Goal: Use online tool/utility: Utilize a website feature to perform a specific function

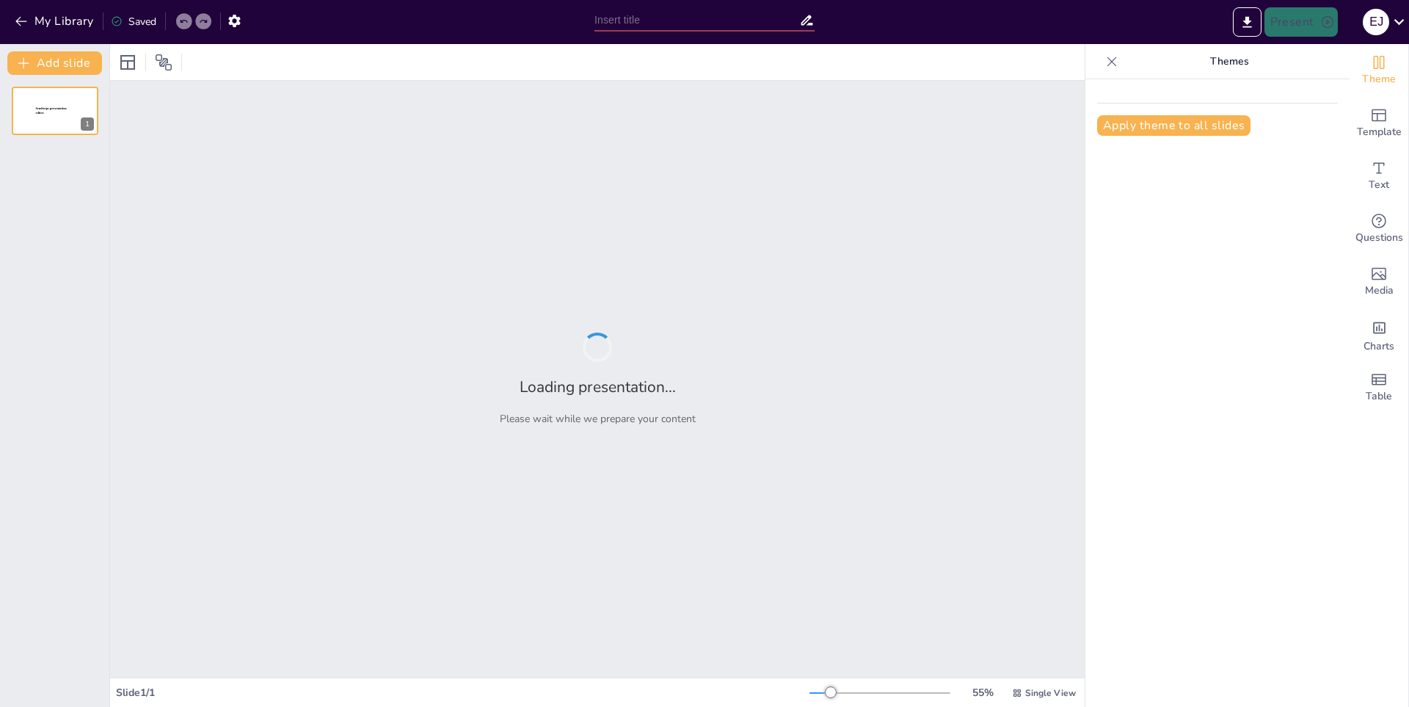
type input "Evolución de Roblox: Un Viaje a Través de su Historia"
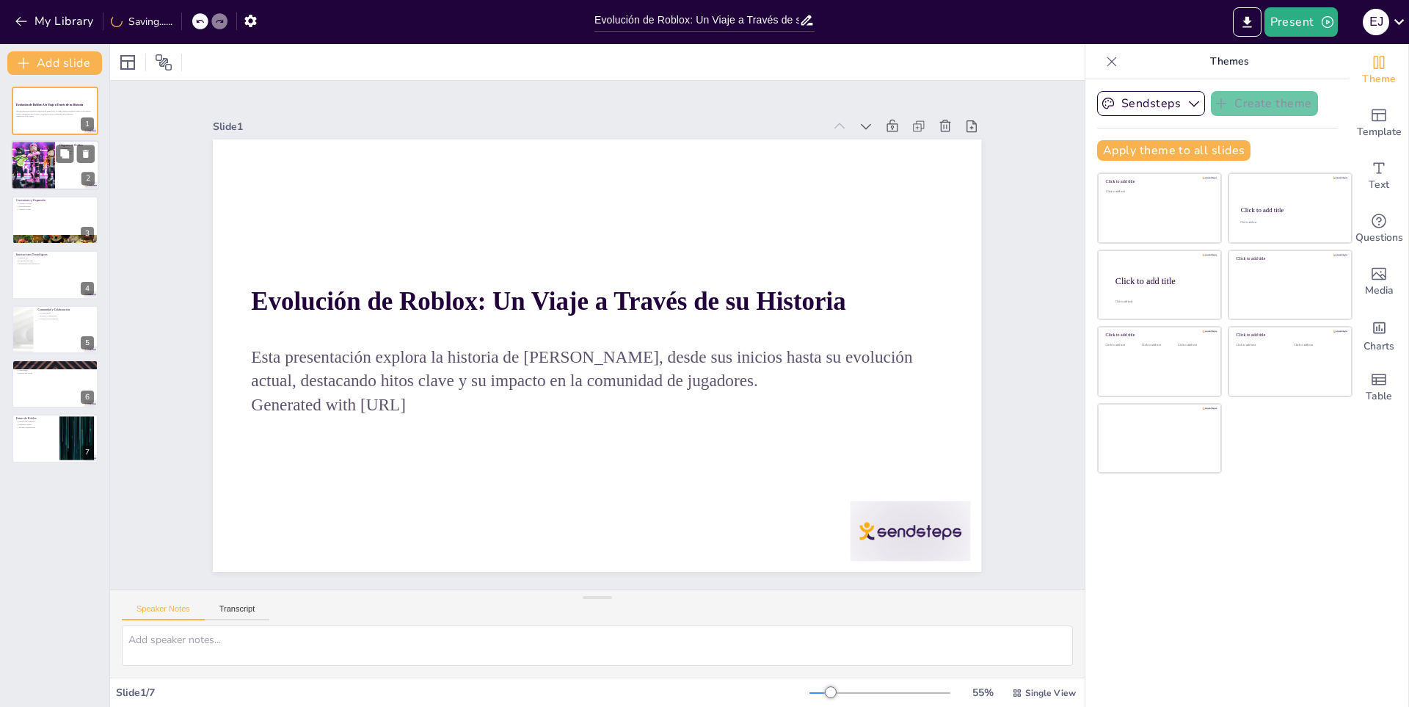
click at [53, 179] on div at bounding box center [33, 166] width 110 height 50
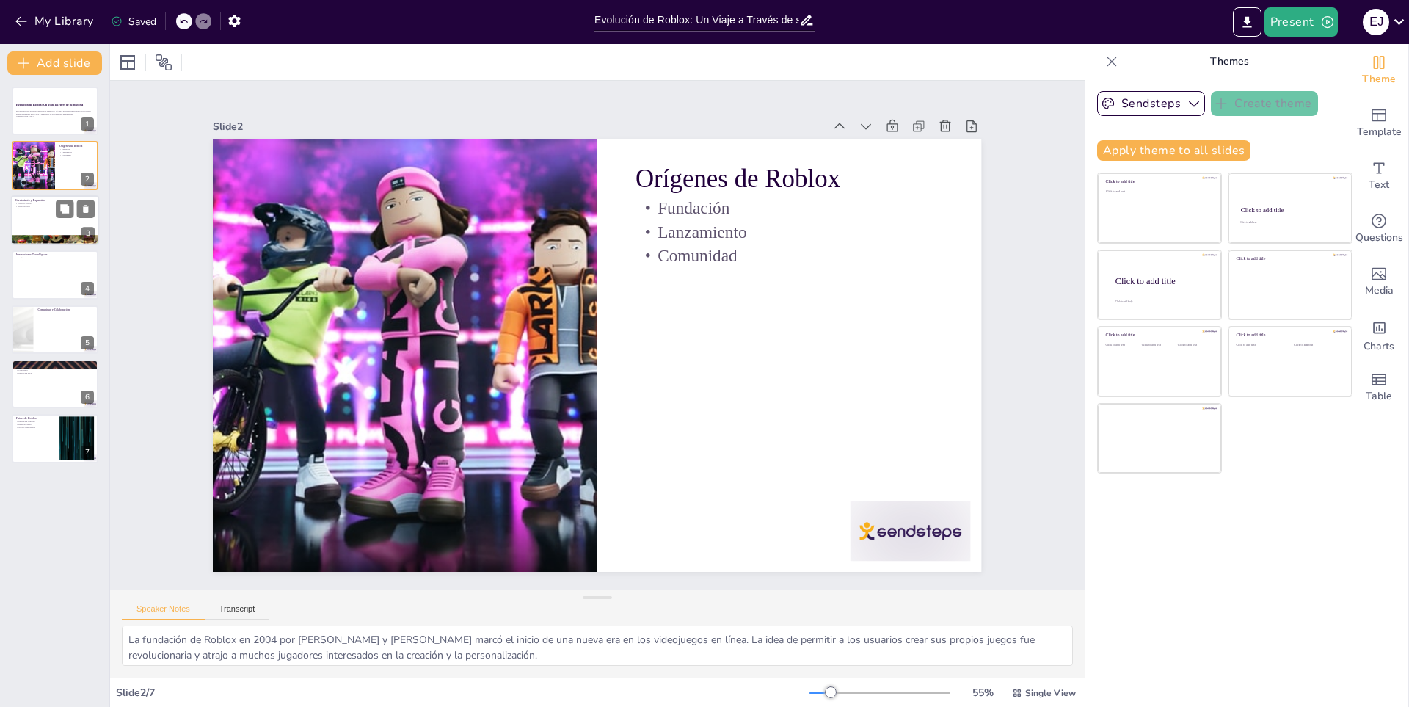
click at [64, 219] on div at bounding box center [55, 220] width 88 height 50
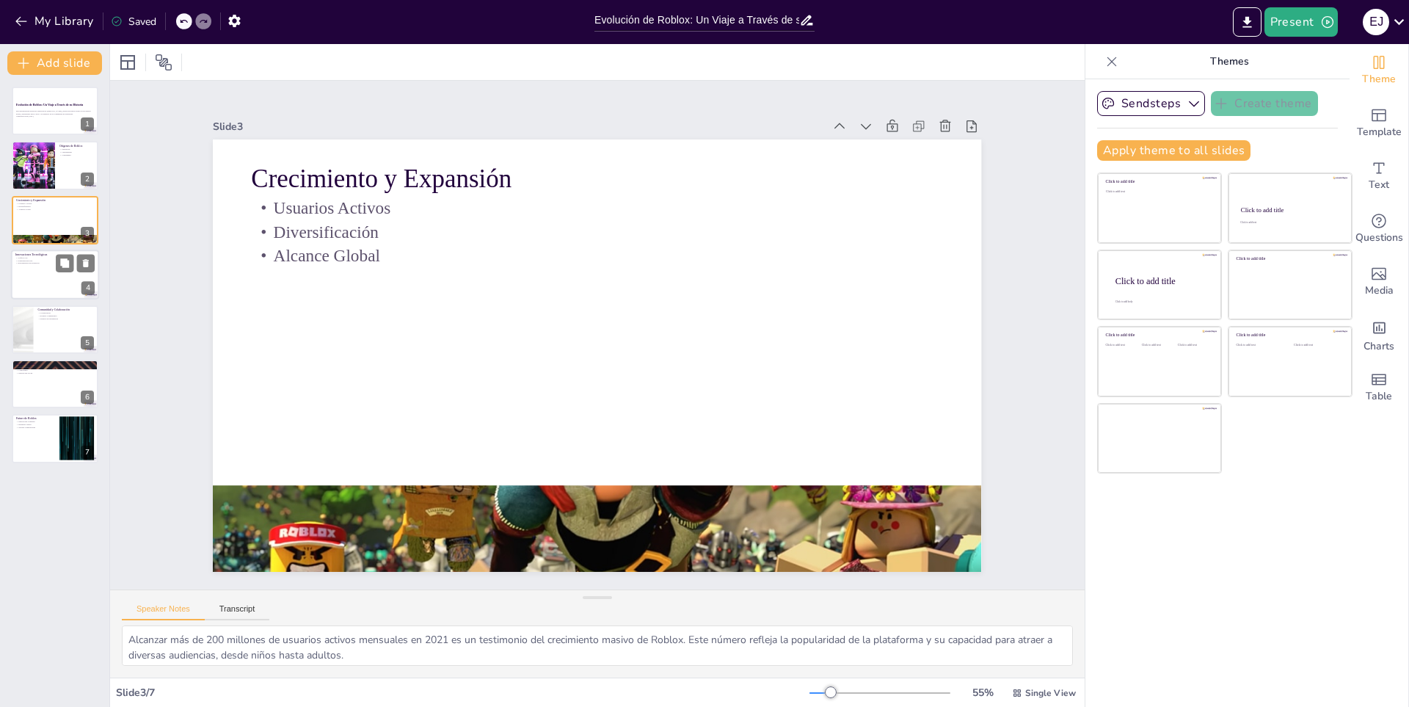
click at [63, 290] on div at bounding box center [55, 274] width 88 height 50
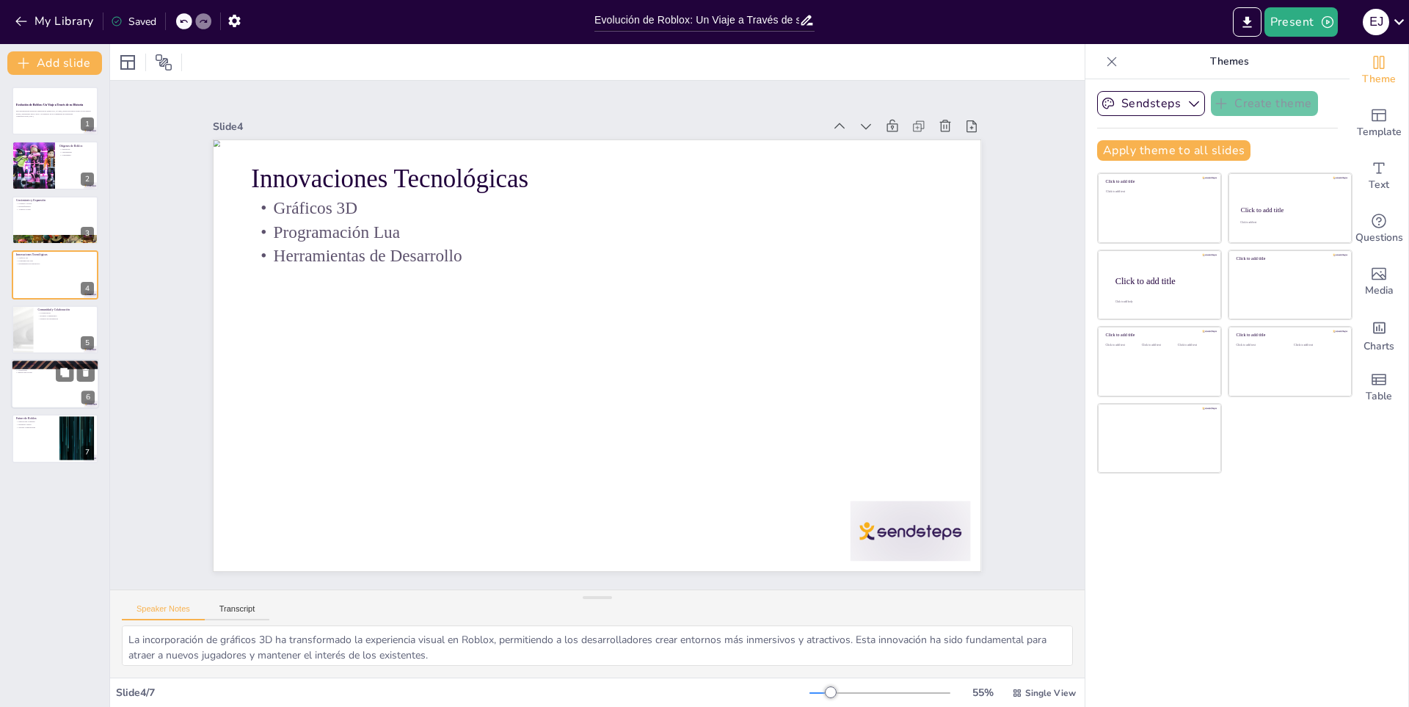
click at [43, 379] on div at bounding box center [55, 384] width 88 height 50
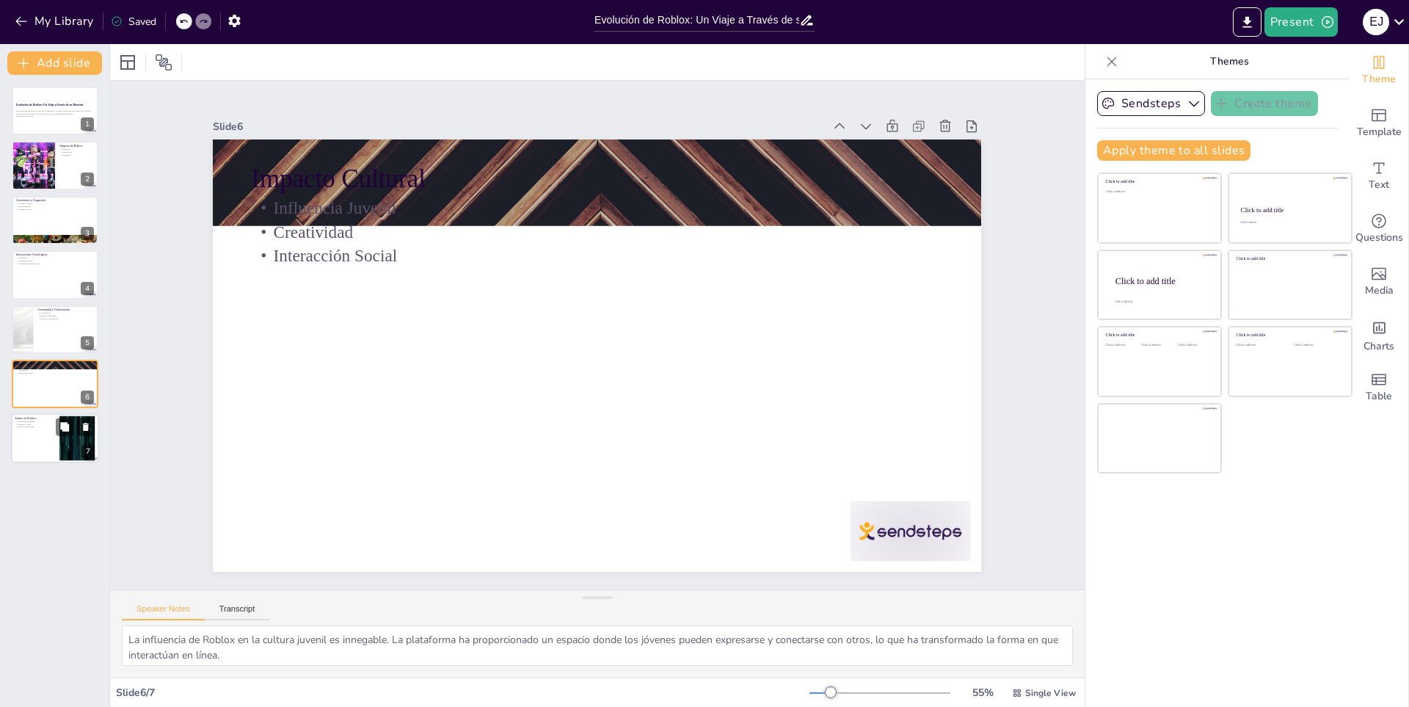
click at [51, 429] on div at bounding box center [55, 439] width 88 height 50
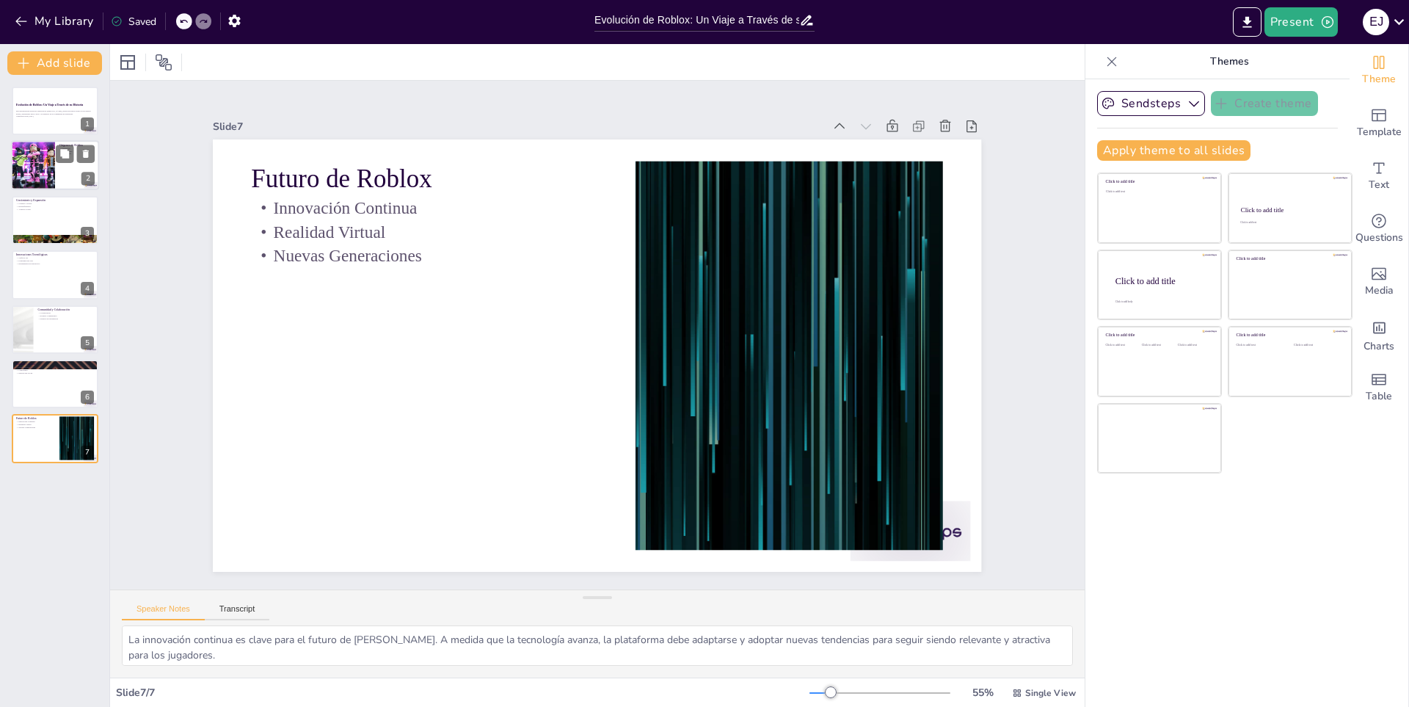
click at [79, 183] on div at bounding box center [55, 166] width 88 height 50
type textarea "La fundación de Roblox en 2004 por David Baszucki y Erik Cassel marcó el inicio…"
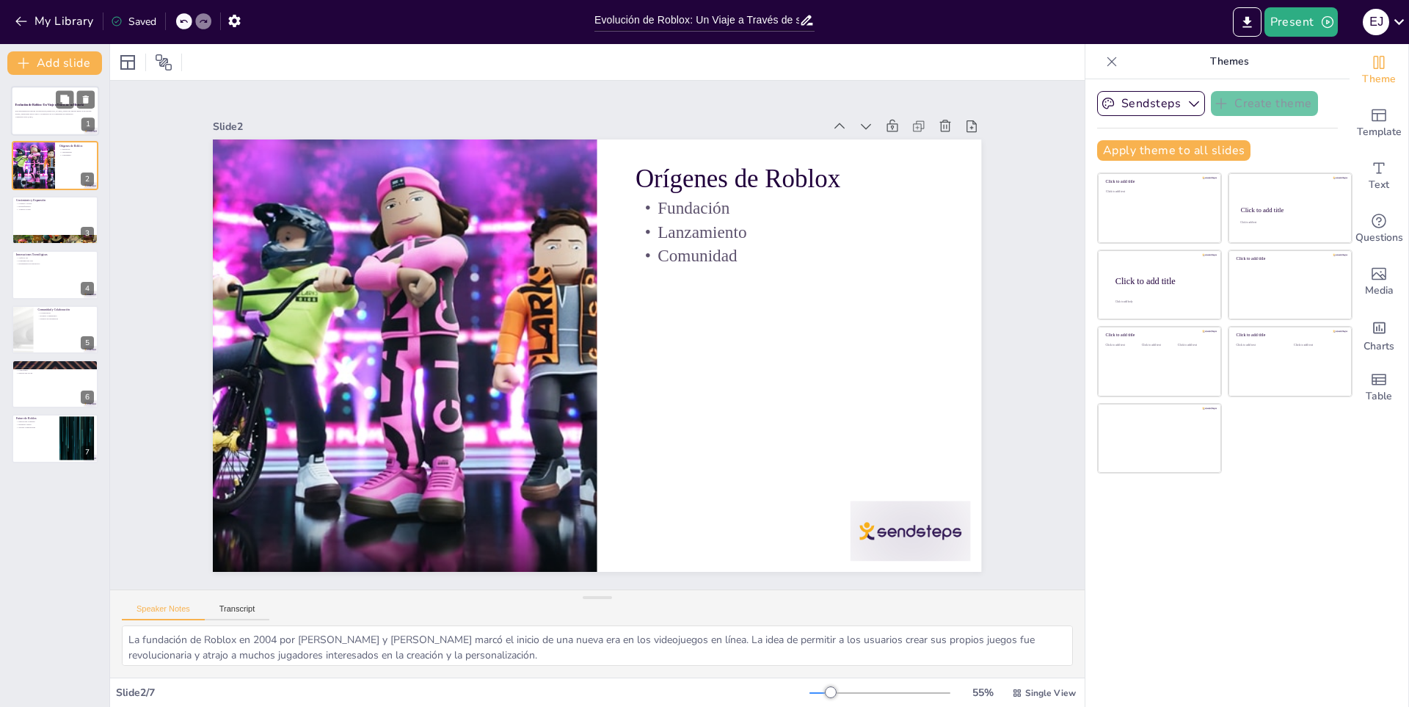
click at [40, 109] on p "Esta presentación explora la historia de Roblox, desde sus inicios hasta su evo…" at bounding box center [54, 111] width 79 height 5
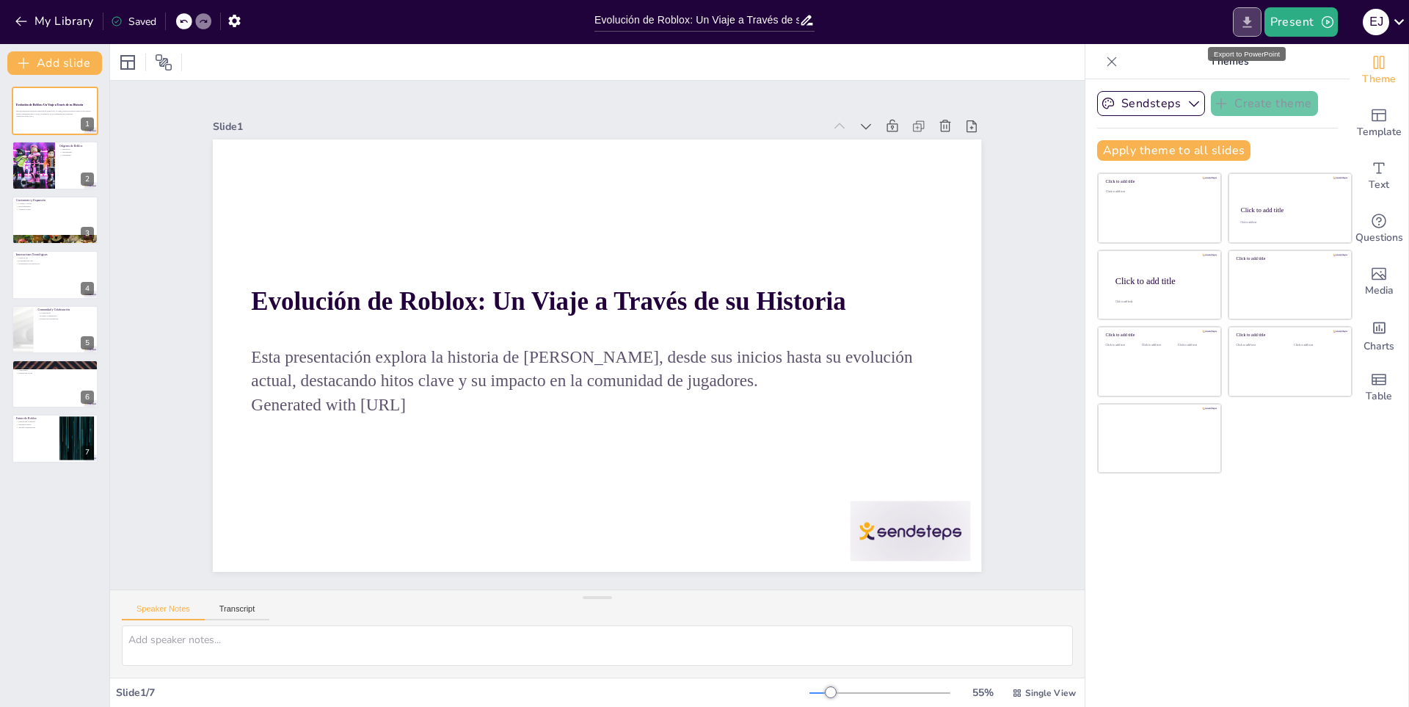
click at [1248, 18] on icon "Export to PowerPoint" at bounding box center [1246, 21] width 9 height 11
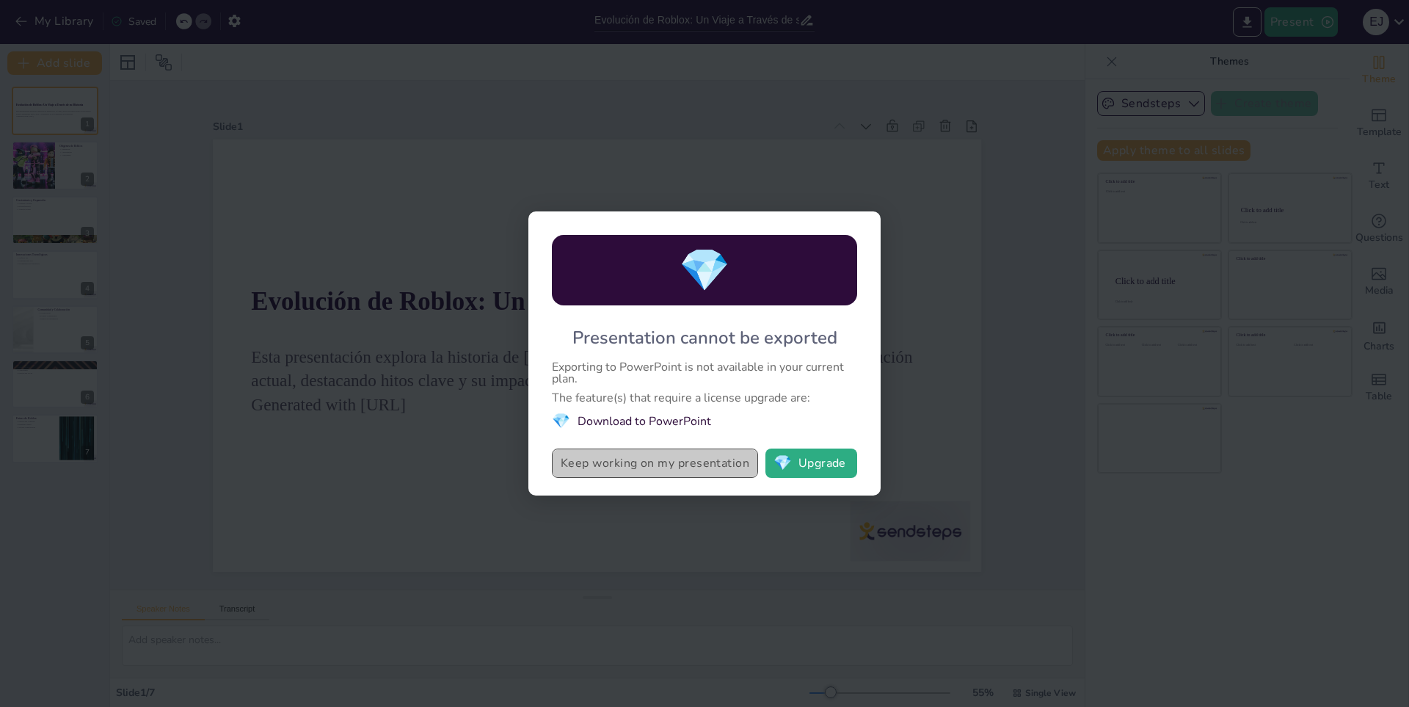
click at [735, 476] on button "Keep working on my presentation" at bounding box center [655, 462] width 206 height 29
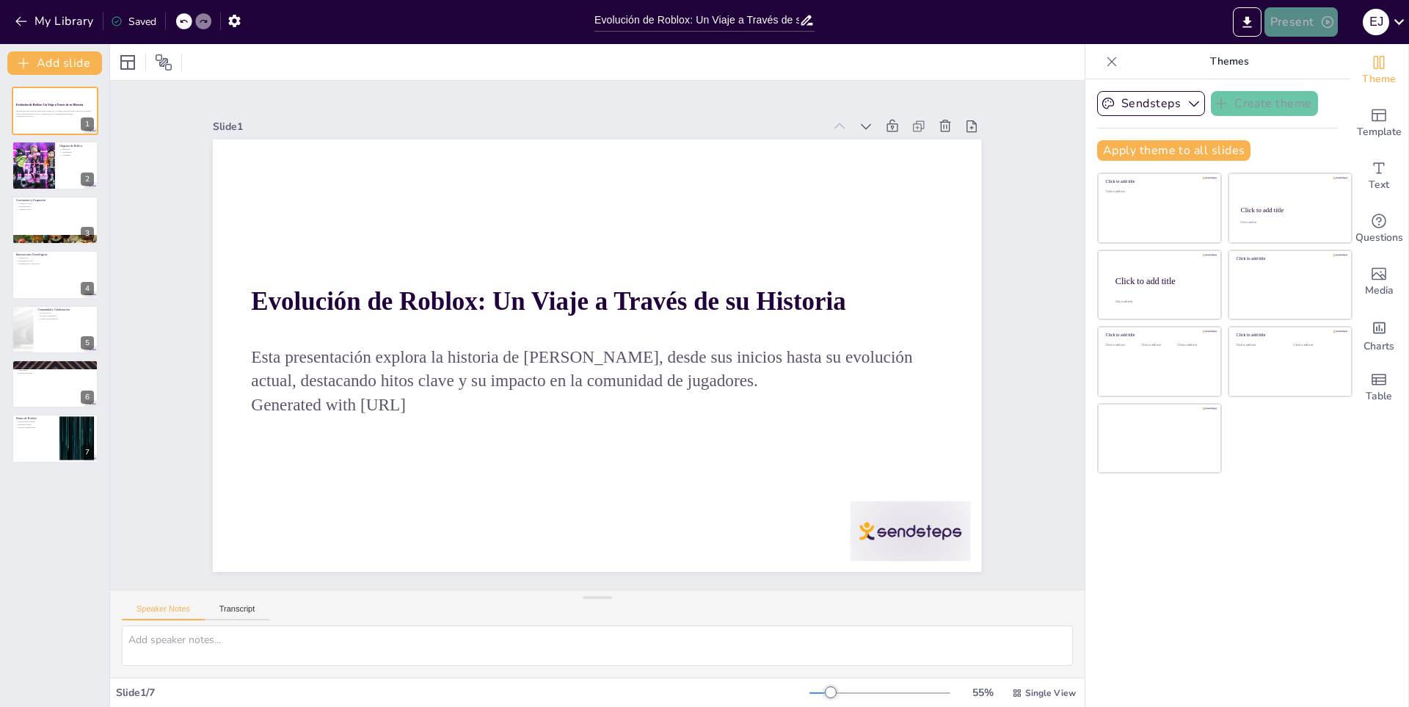
click at [1286, 25] on button "Present" at bounding box center [1300, 21] width 73 height 29
click at [1154, 65] on div at bounding box center [704, 353] width 1409 height 707
click at [67, 31] on button "My Library" at bounding box center [55, 21] width 89 height 23
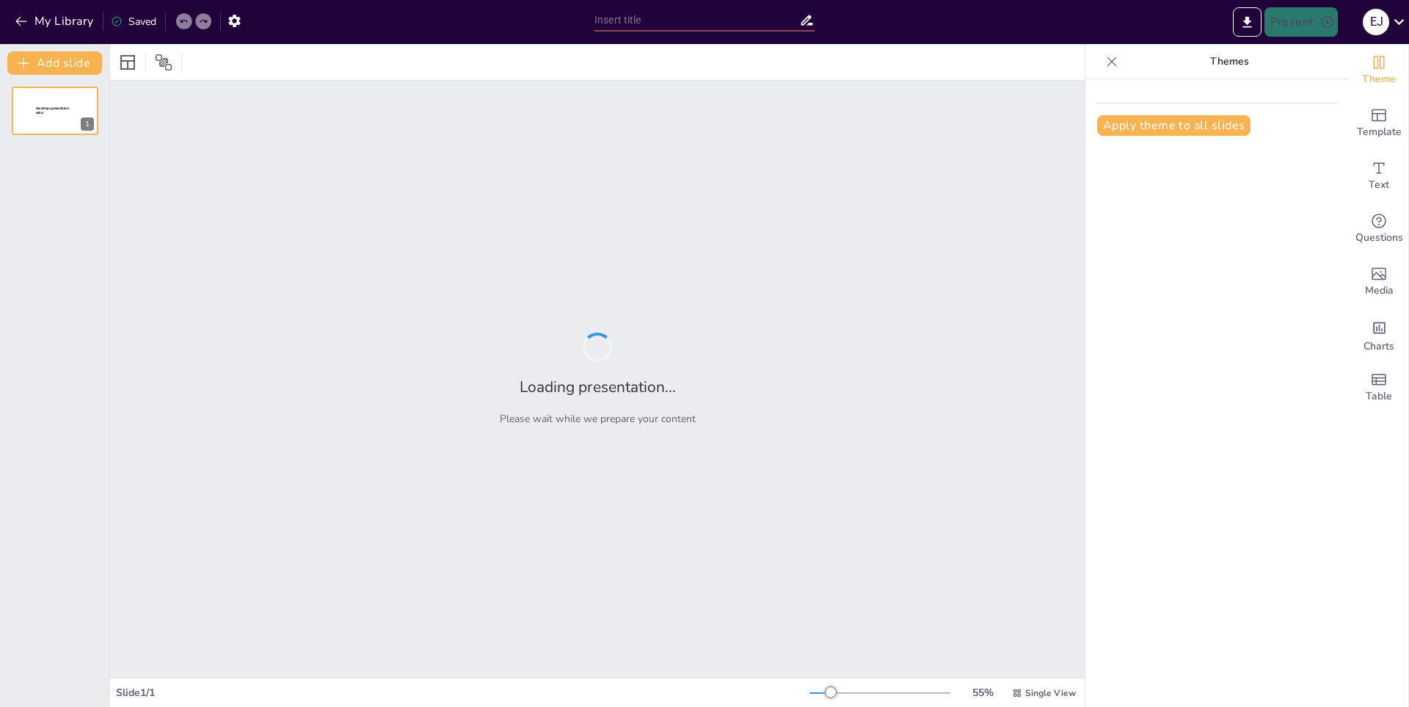
type input "Evolución del Fútbol: Desde sus Orígenes hasta la Actualidad"
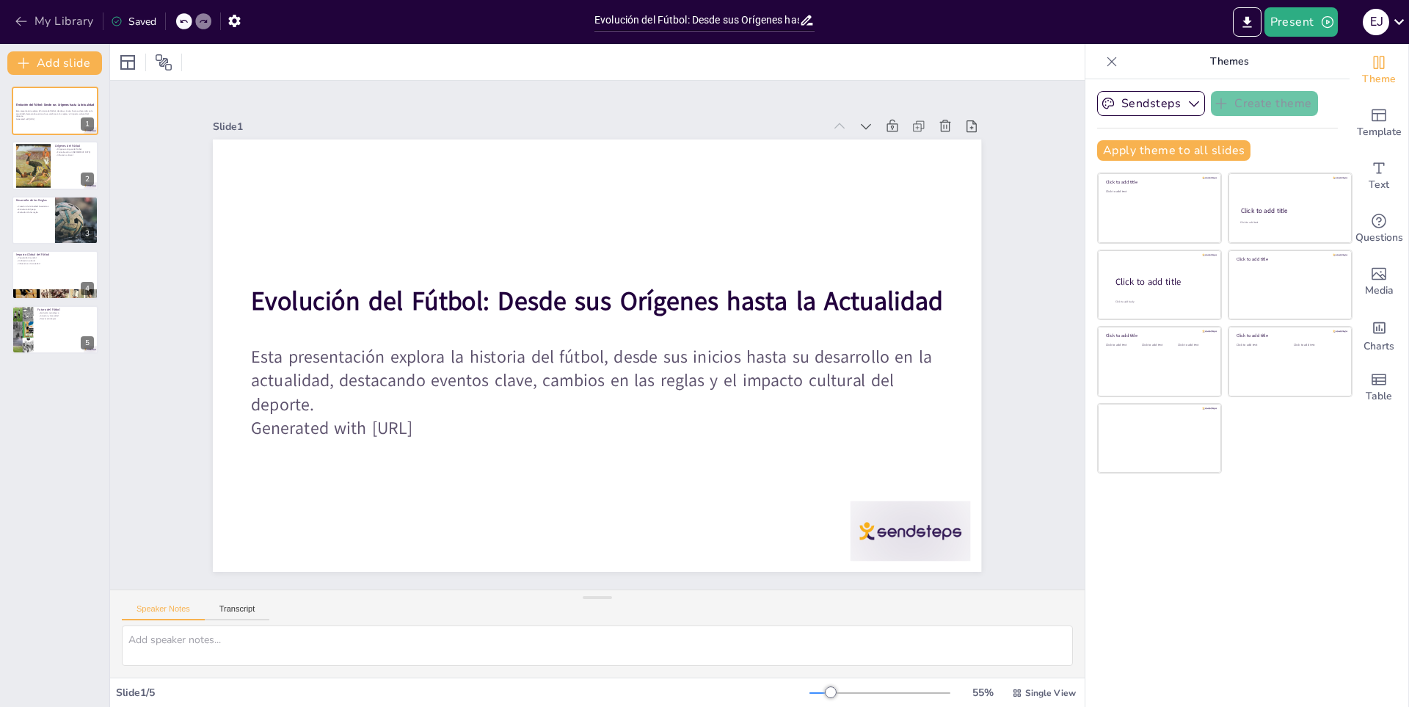
click at [44, 26] on button "My Library" at bounding box center [55, 21] width 89 height 23
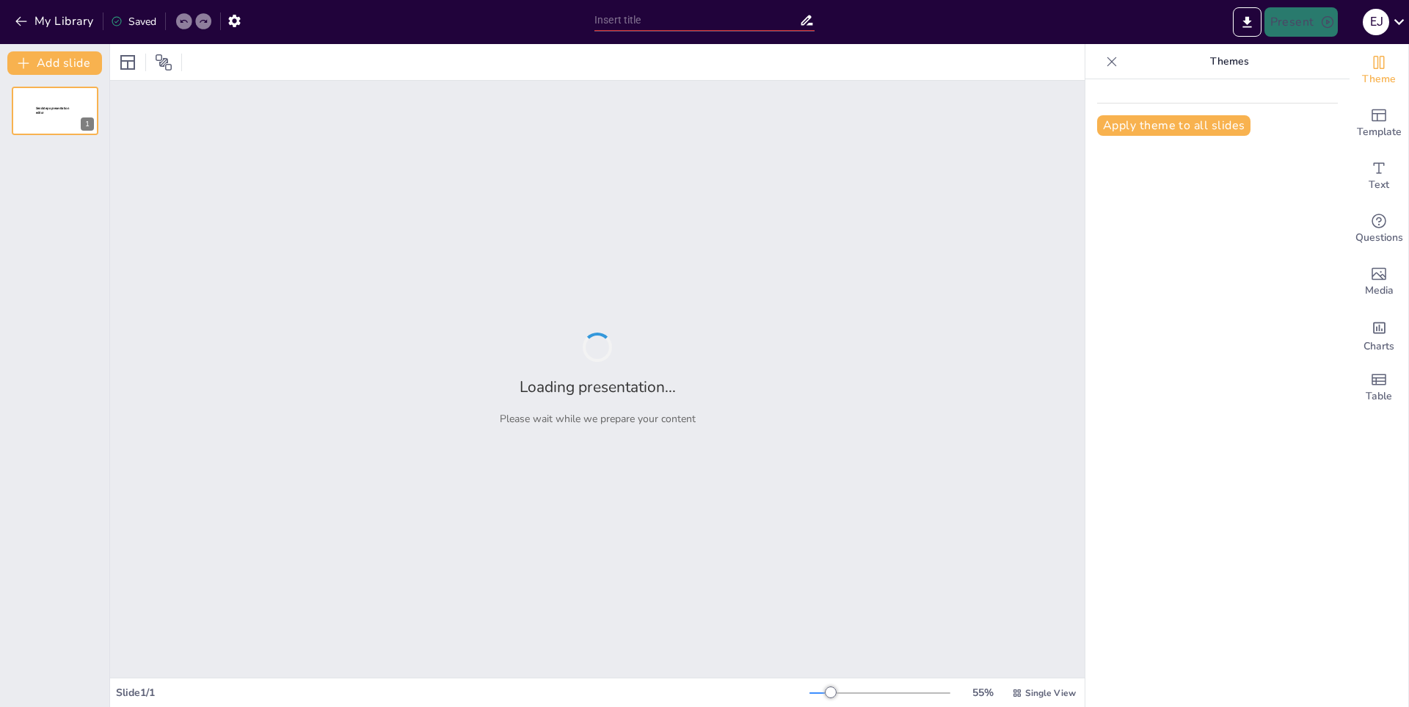
type input "Evolución del Baloncesto: Desde sus Orígenes hasta la Actualidad"
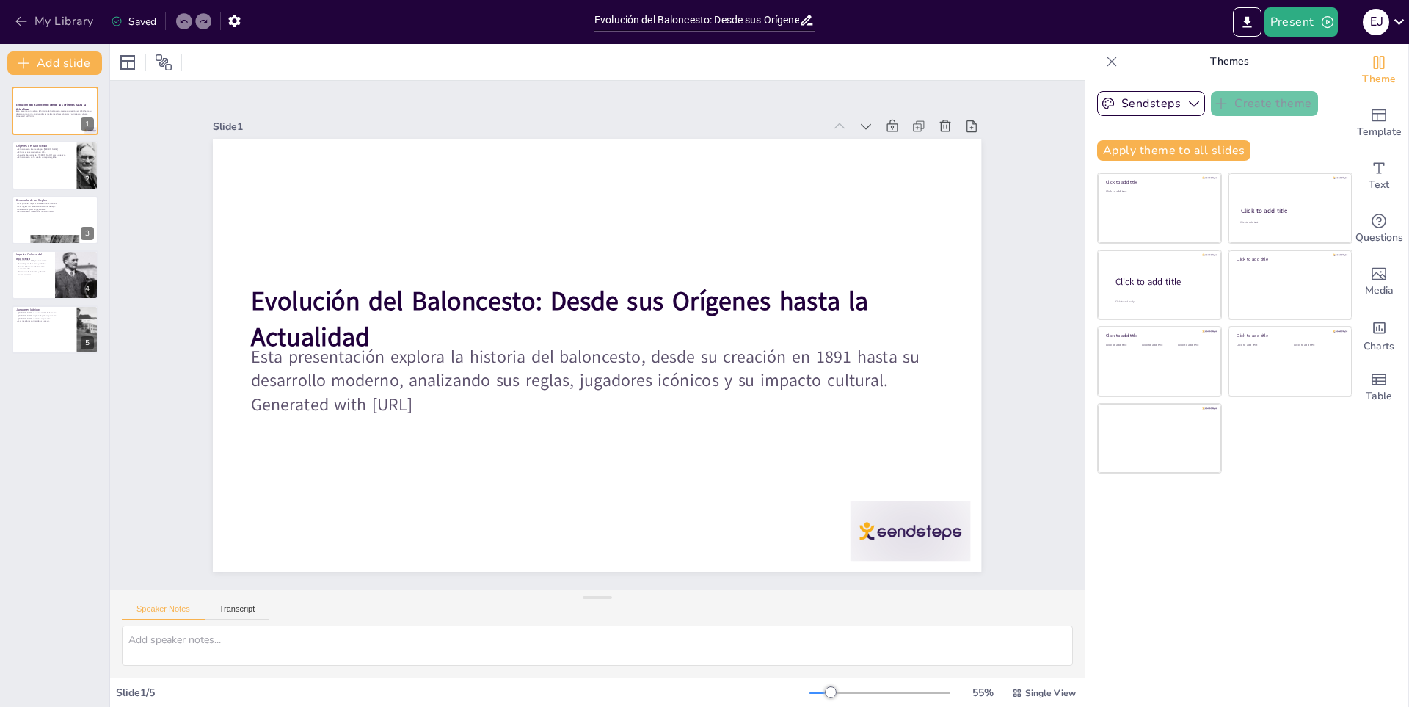
click at [38, 26] on button "My Library" at bounding box center [55, 21] width 89 height 23
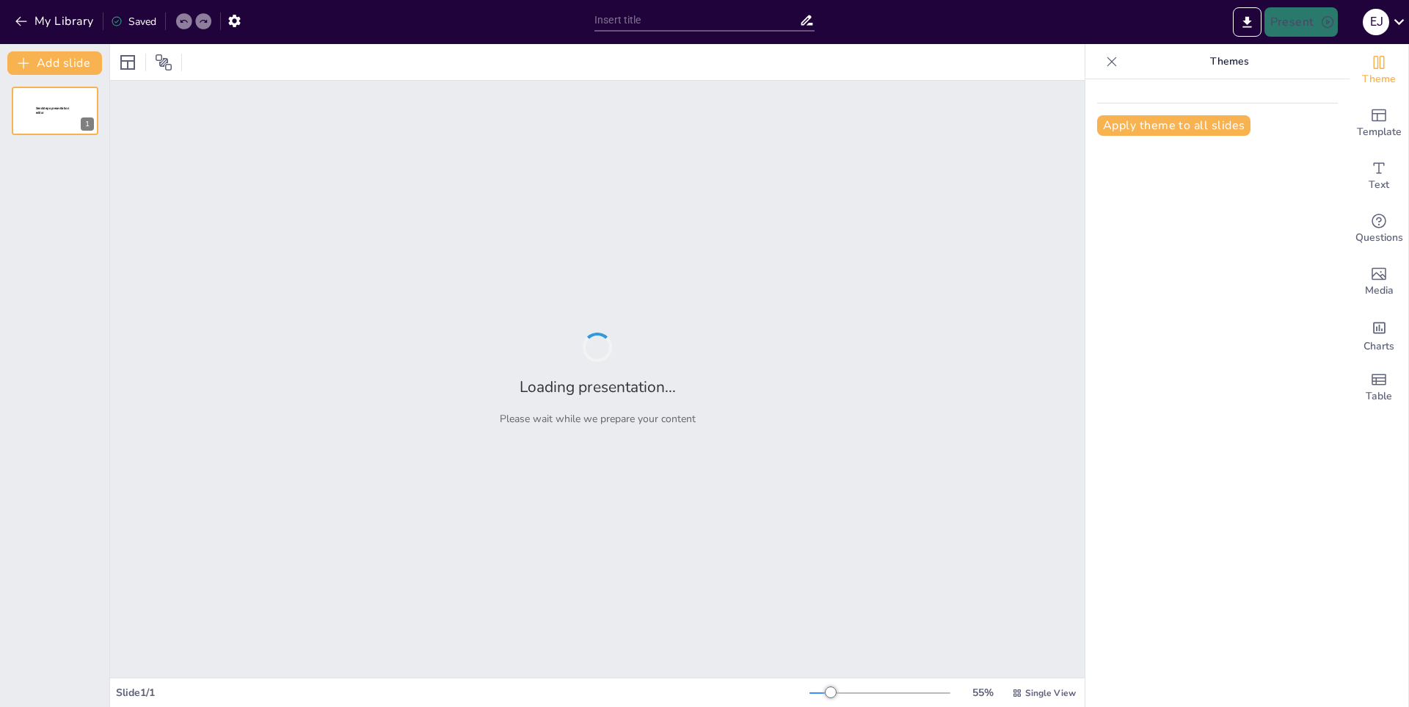
type input "Historia de la Creación de las Computadoras"
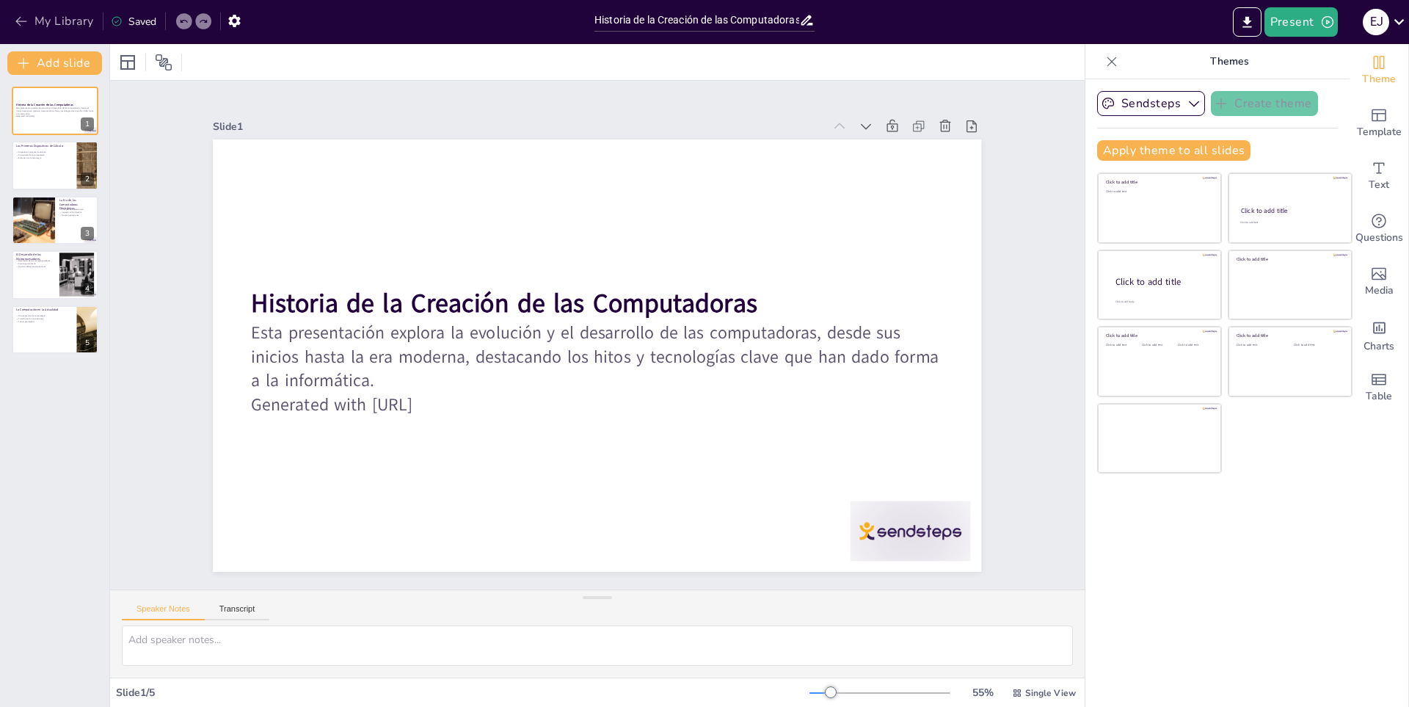
click at [47, 32] on button "My Library" at bounding box center [55, 21] width 89 height 23
